Goal: Use online tool/utility: Utilize a website feature to perform a specific function

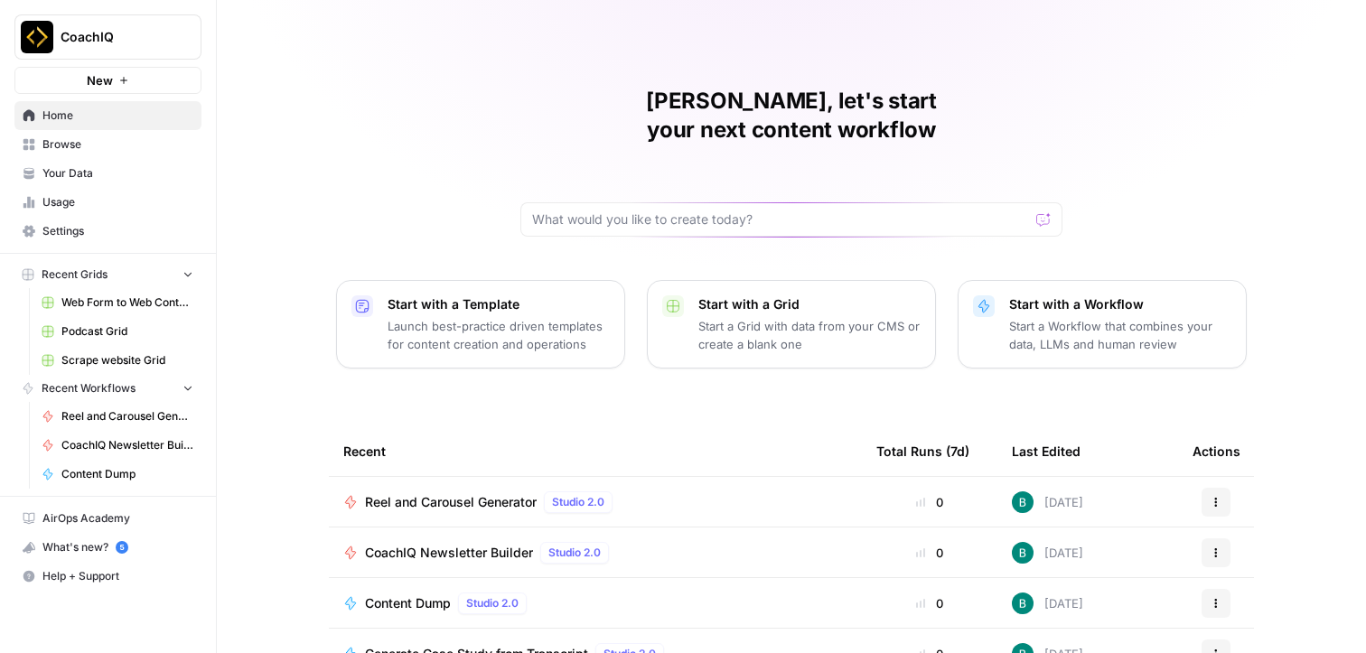
click at [456, 493] on span "Reel and Carousel Generator" at bounding box center [451, 502] width 172 height 18
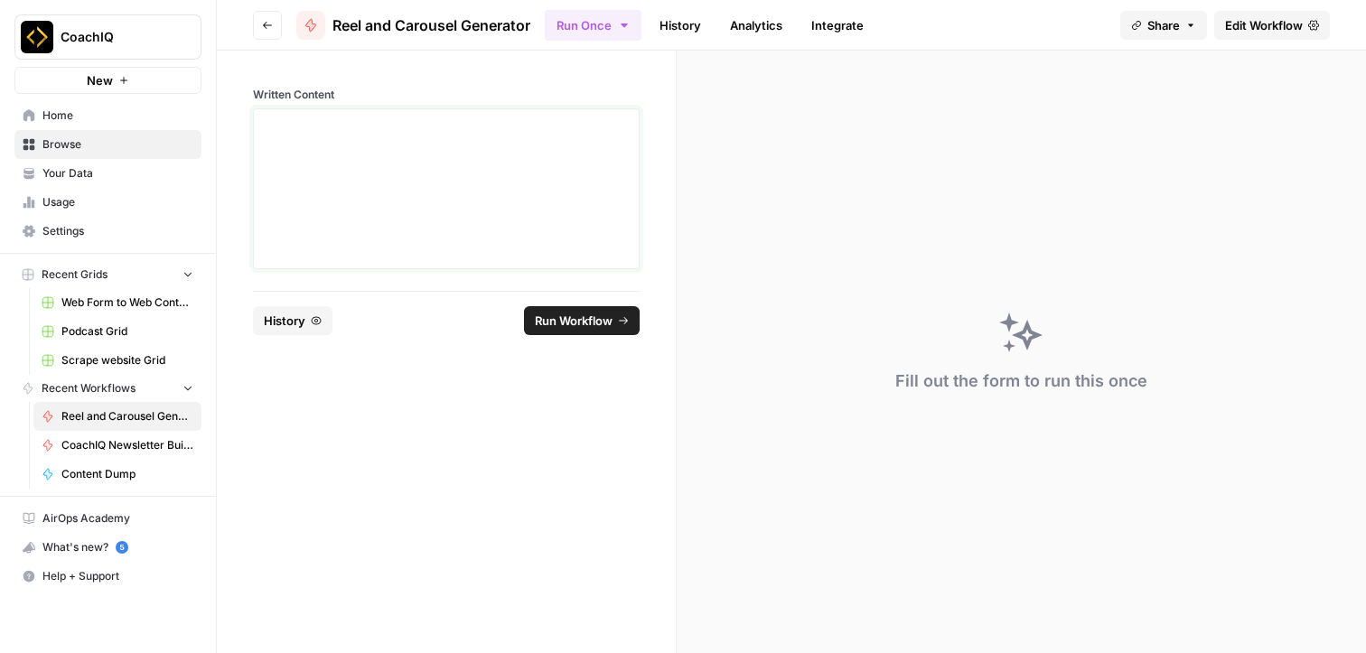
click at [431, 187] on div at bounding box center [446, 189] width 363 height 145
click at [432, 184] on div at bounding box center [446, 189] width 363 height 145
click at [414, 648] on form "Written Content History Run Workflow" at bounding box center [447, 352] width 460 height 603
